Goal: Transaction & Acquisition: Purchase product/service

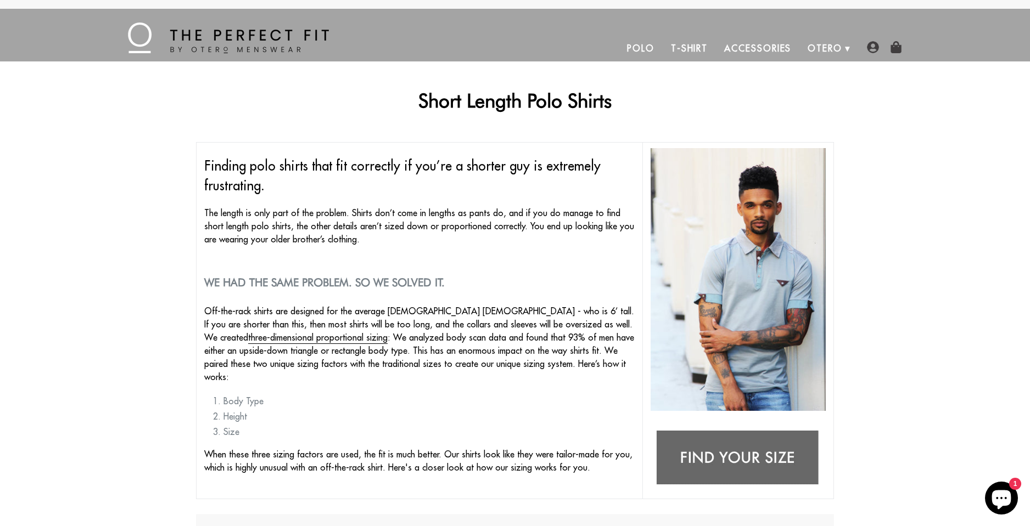
click at [650, 50] on link "Polo" at bounding box center [640, 48] width 44 height 26
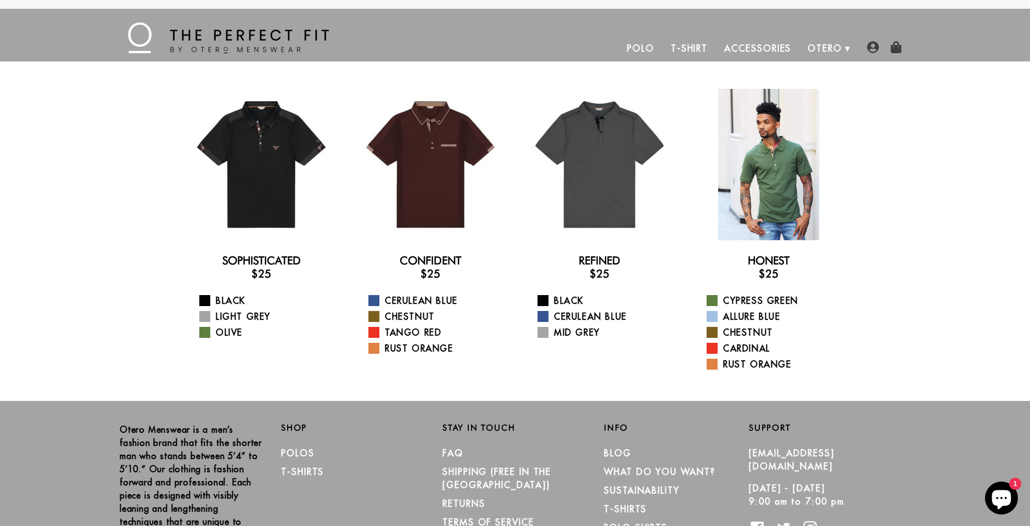
click at [774, 167] on div at bounding box center [768, 164] width 151 height 151
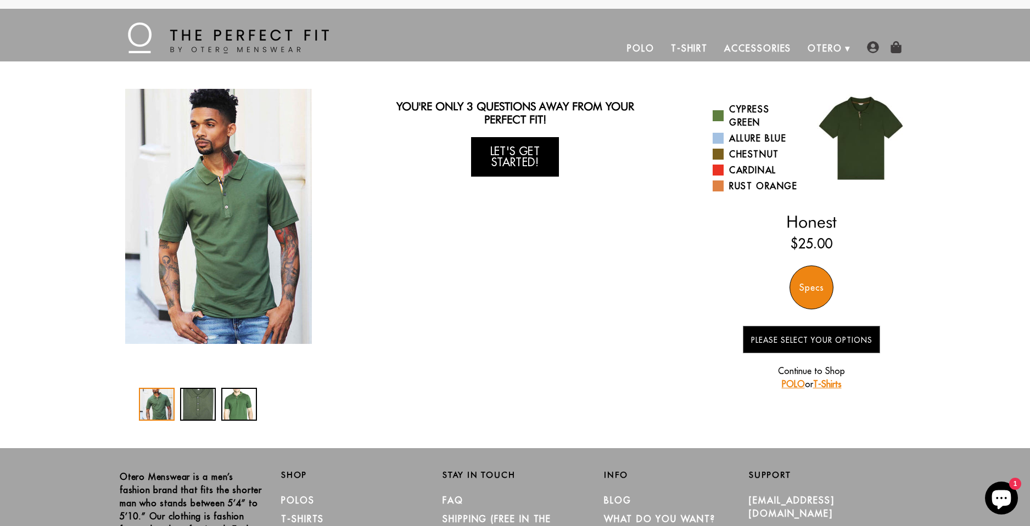
click at [527, 158] on link "Let's Get Started!" at bounding box center [515, 157] width 88 height 40
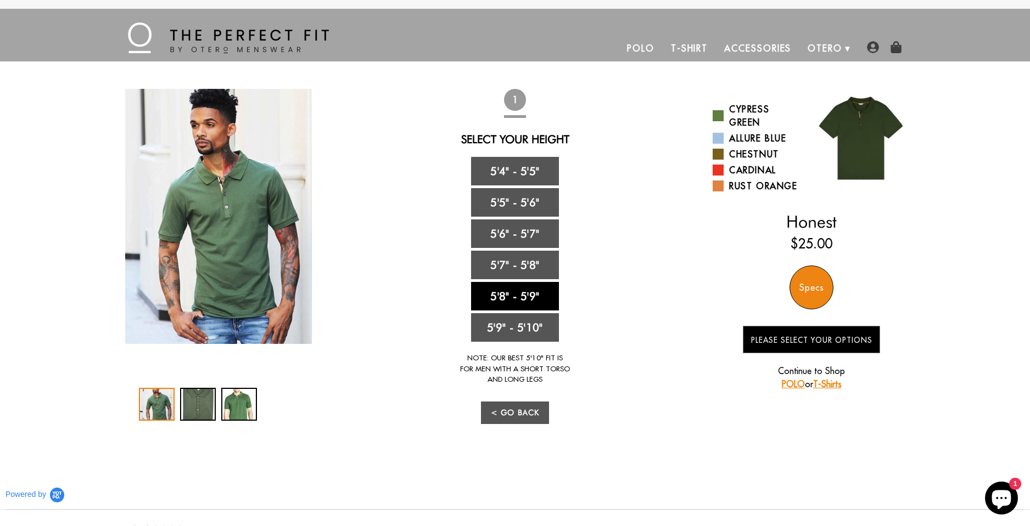
click at [522, 299] on link "5'8" - 5'9"" at bounding box center [515, 296] width 88 height 29
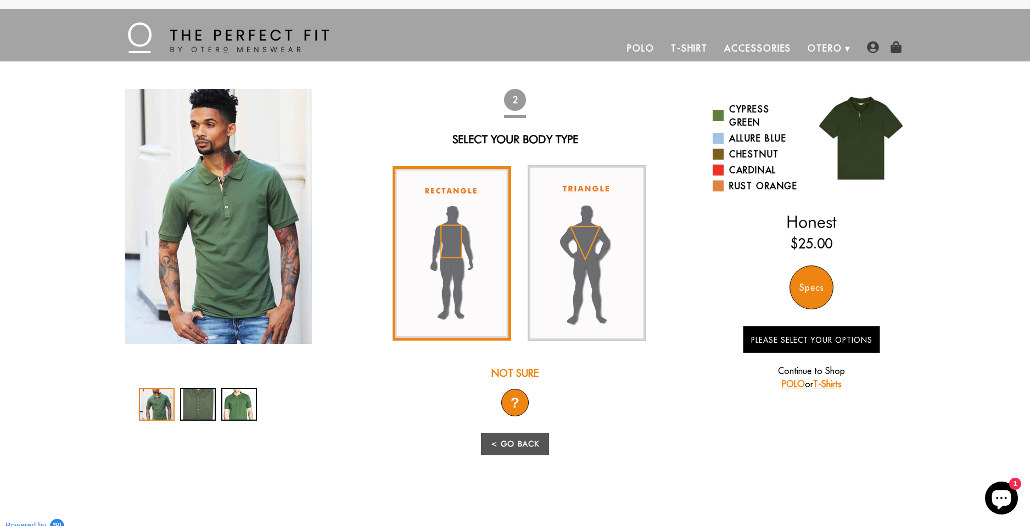
click at [468, 269] on img at bounding box center [451, 253] width 119 height 175
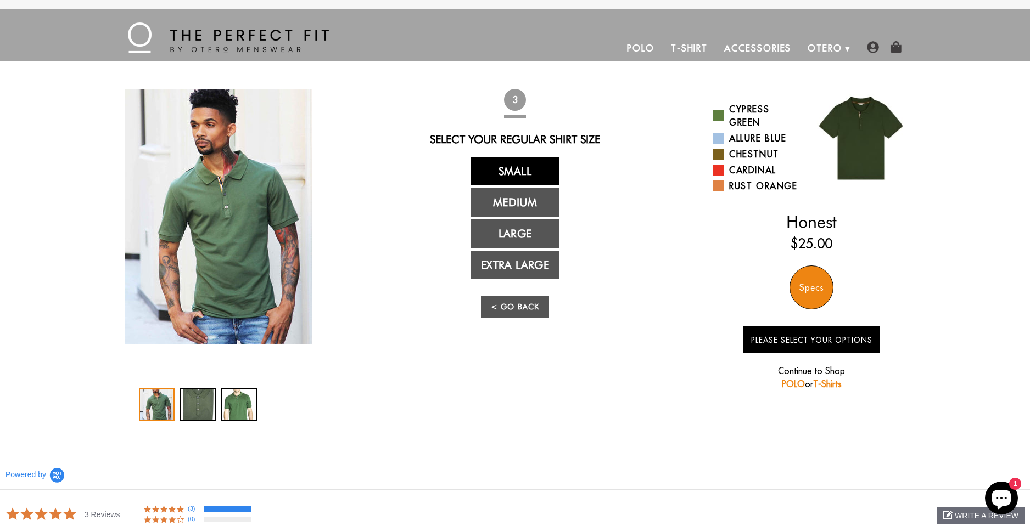
click at [535, 170] on link "Small" at bounding box center [515, 171] width 88 height 29
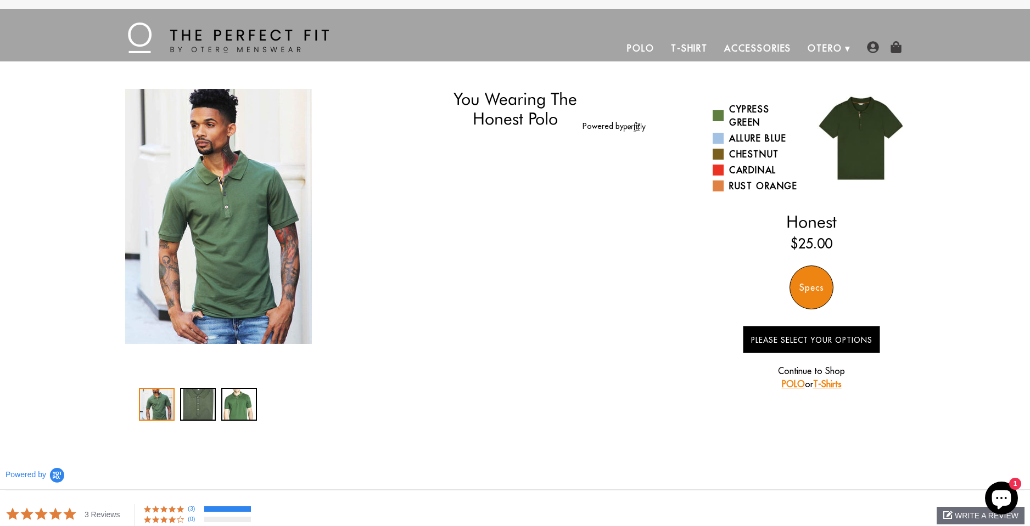
select select "58-59"
